Goal: Transaction & Acquisition: Obtain resource

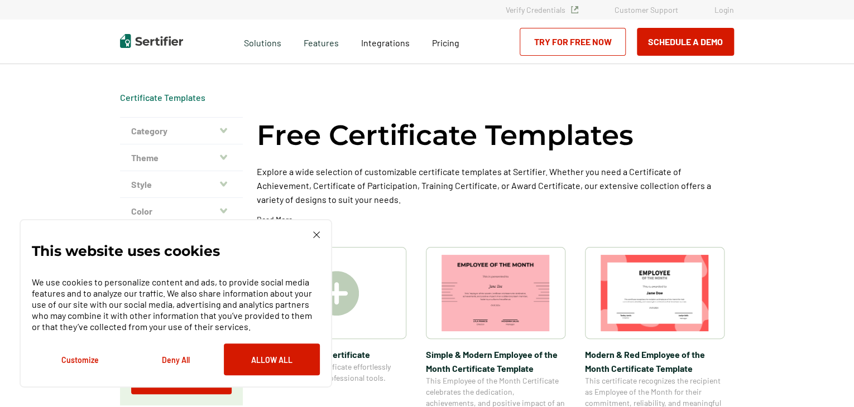
click at [660, 297] on img at bounding box center [654, 293] width 108 height 76
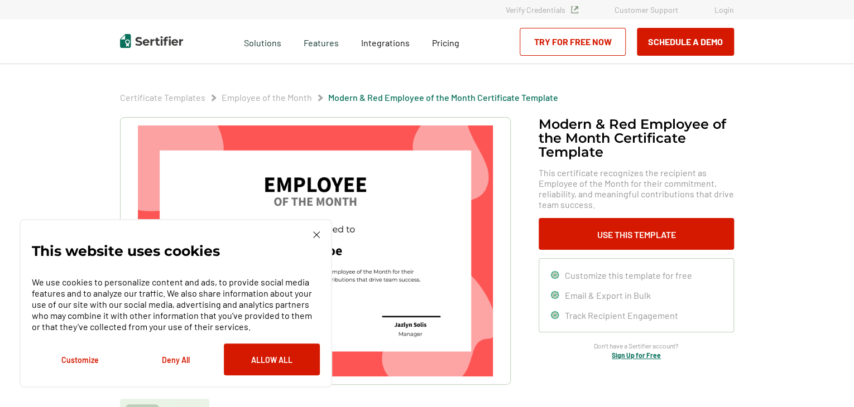
click at [317, 236] on img at bounding box center [316, 235] width 7 height 7
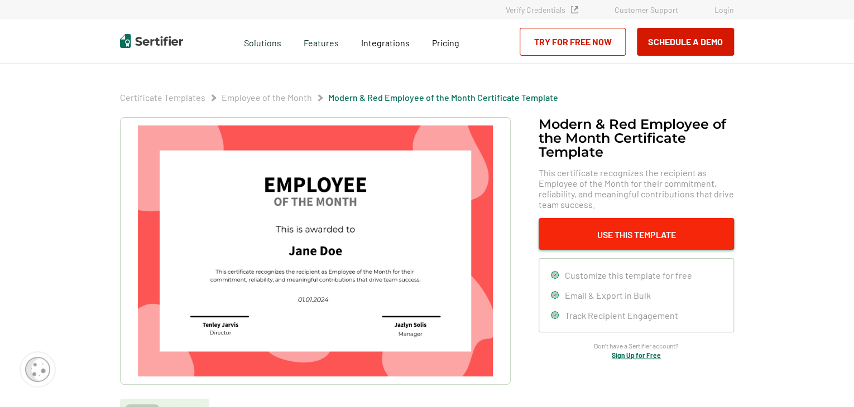
click at [623, 237] on button "Use This Template" at bounding box center [635, 234] width 195 height 32
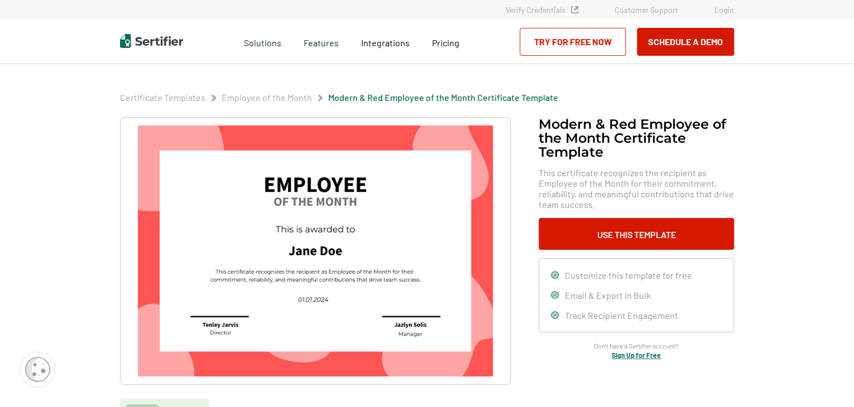
click at [562, 43] on link "Try for Free Now" at bounding box center [572, 42] width 106 height 28
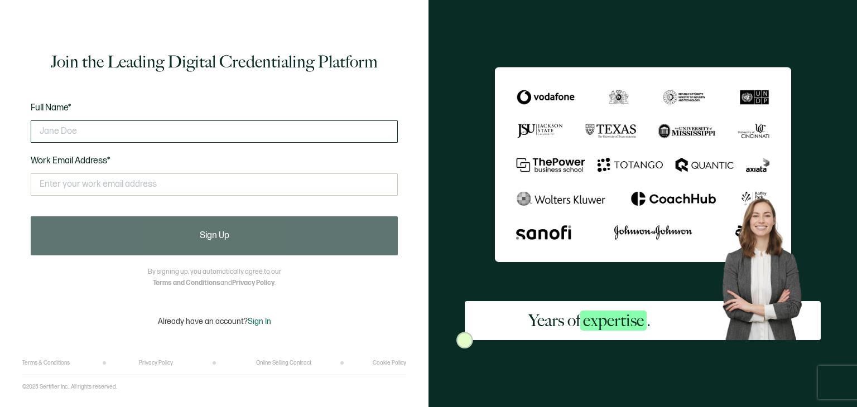
click at [152, 131] on input "text" at bounding box center [214, 131] width 367 height 22
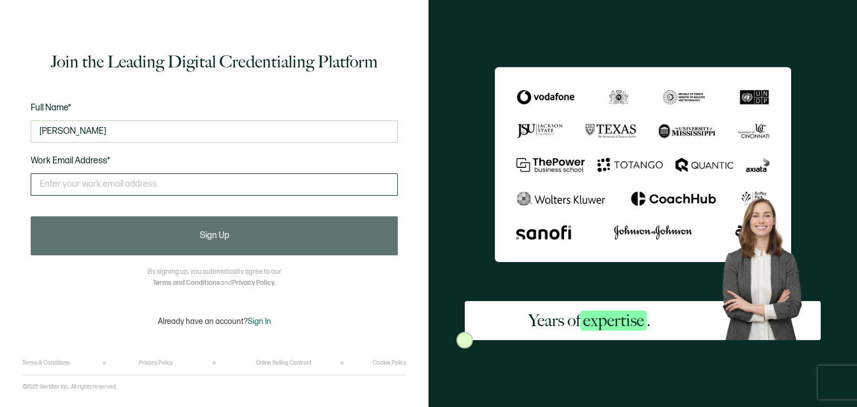
type input "[PERSON_NAME]"
click at [115, 176] on input "text" at bounding box center [214, 184] width 367 height 22
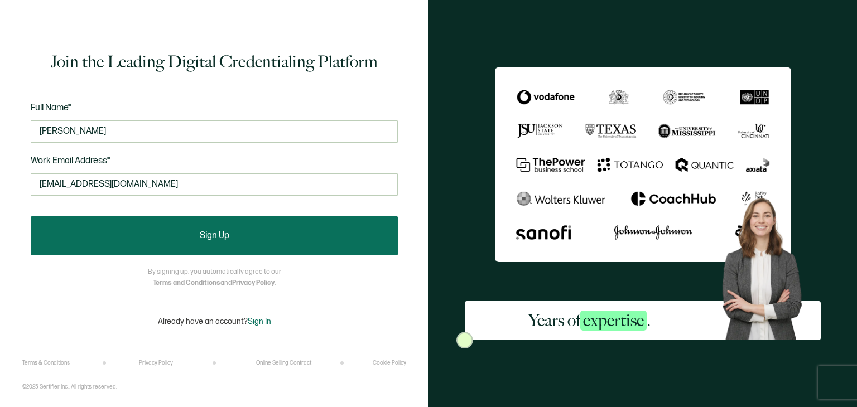
type input "[EMAIL_ADDRESS][DOMAIN_NAME]"
click at [195, 241] on button "Sign Up" at bounding box center [214, 235] width 367 height 39
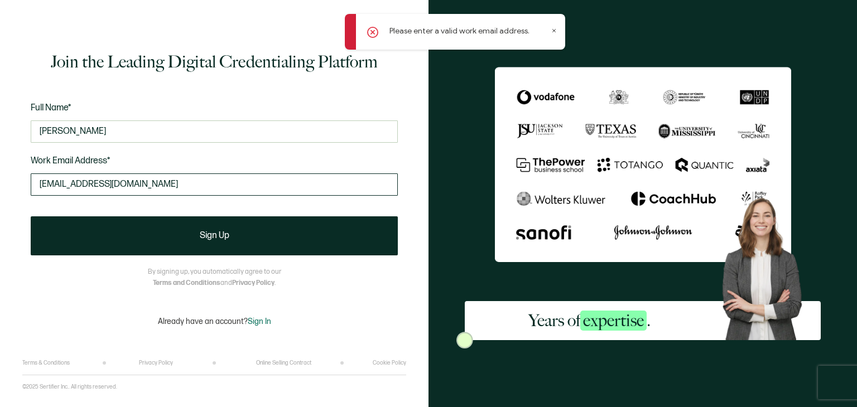
click at [150, 188] on input "[EMAIL_ADDRESS][DOMAIN_NAME]" at bounding box center [214, 184] width 367 height 22
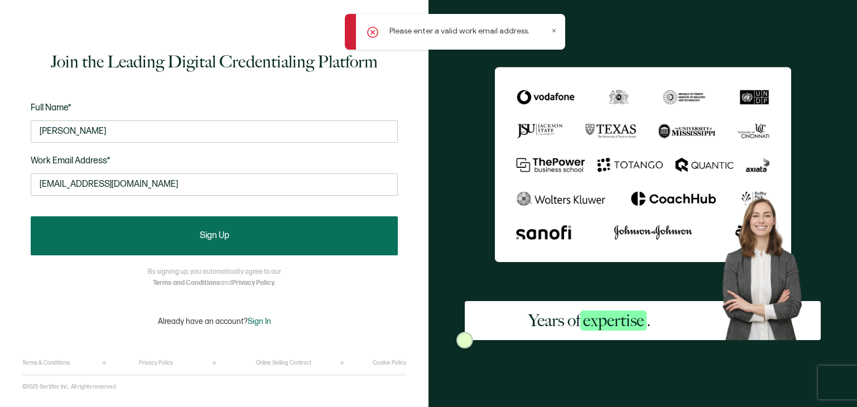
click at [184, 228] on button "Sign Up" at bounding box center [214, 235] width 367 height 39
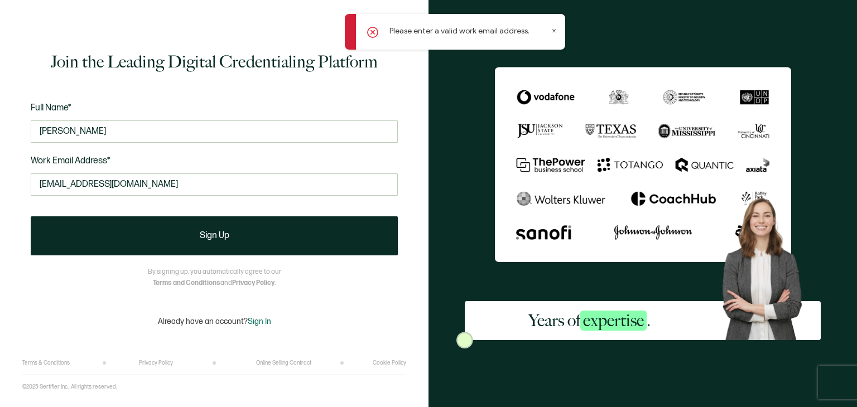
click at [371, 29] on icon at bounding box center [372, 32] width 11 height 11
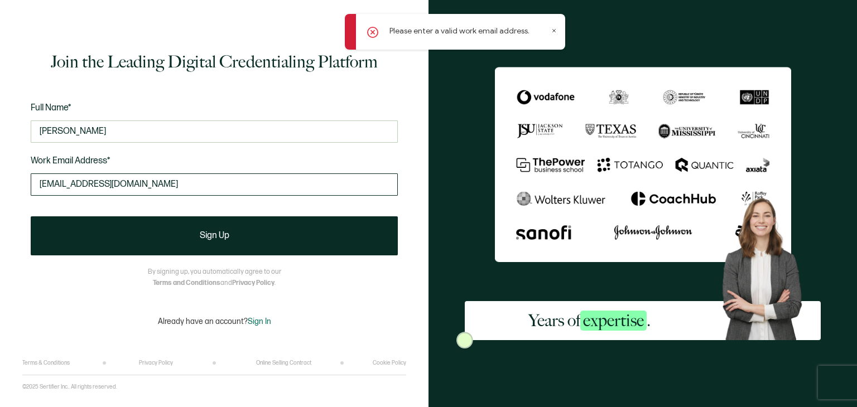
click at [160, 184] on input "[EMAIL_ADDRESS][DOMAIN_NAME]" at bounding box center [214, 184] width 367 height 22
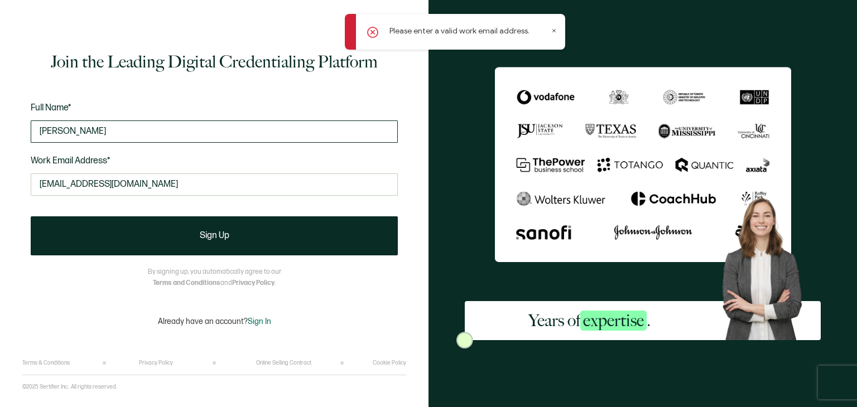
click at [170, 132] on input "[PERSON_NAME]" at bounding box center [214, 131] width 367 height 22
